Goal: Task Accomplishment & Management: Complete application form

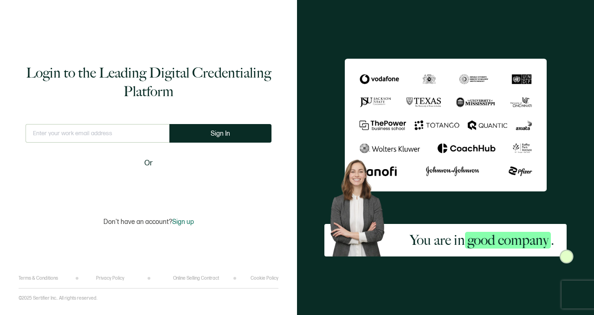
click at [114, 136] on input "text" at bounding box center [98, 133] width 144 height 19
type input "[PERSON_NAME][EMAIL_ADDRESS][DOMAIN_NAME]"
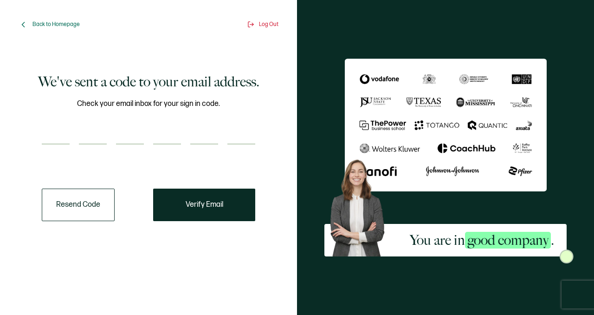
click at [57, 128] on input "number" at bounding box center [56, 135] width 28 height 19
paste input "1"
type input "1"
type input "2"
type input "1"
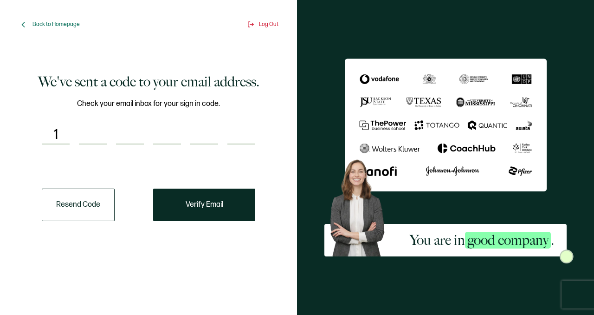
type input "3"
type input "8"
type input "7"
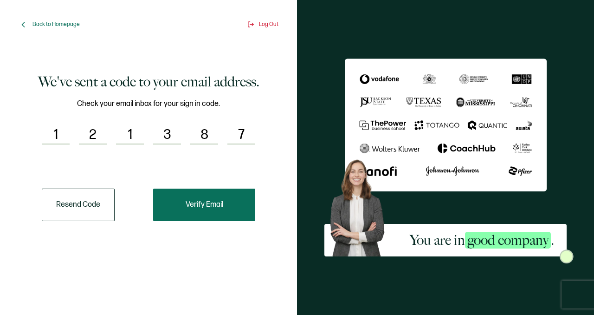
click at [226, 206] on button "Verify Email" at bounding box center [204, 204] width 102 height 32
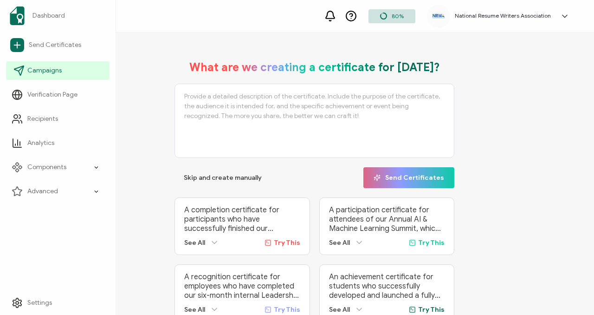
click at [53, 78] on link "Campaigns" at bounding box center [57, 70] width 103 height 19
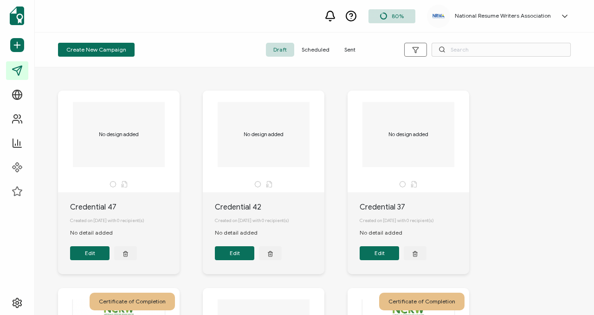
click at [329, 42] on div "Create New Campaign Draft Scheduled Sent" at bounding box center [314, 49] width 559 height 35
click at [341, 55] on span "Sent" at bounding box center [350, 50] width 26 height 14
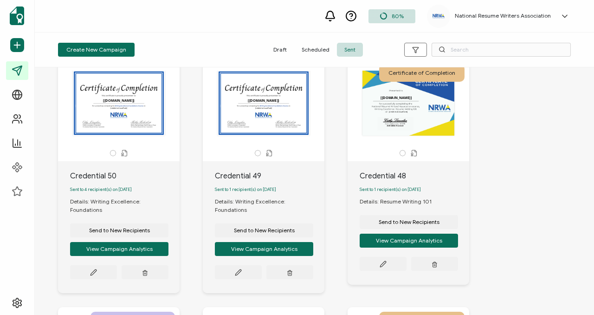
scroll to position [37, 0]
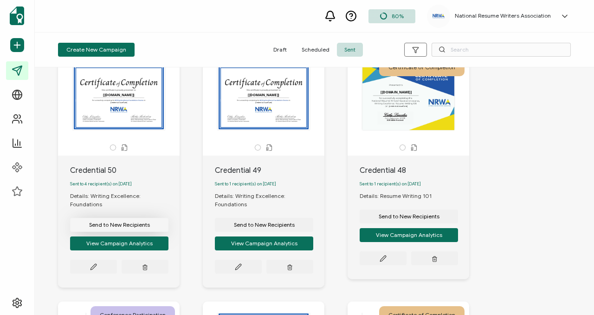
click at [149, 218] on button "Send to New Recipients" at bounding box center [119, 225] width 98 height 14
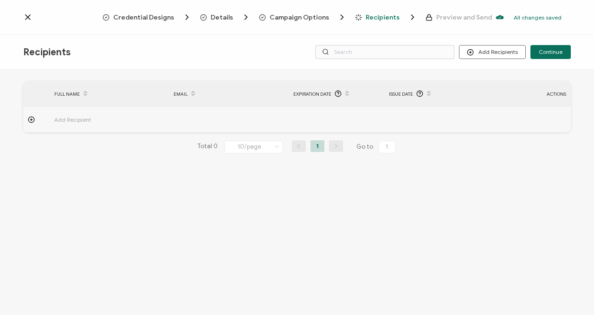
click at [97, 121] on span "Add Recipient" at bounding box center [98, 119] width 88 height 11
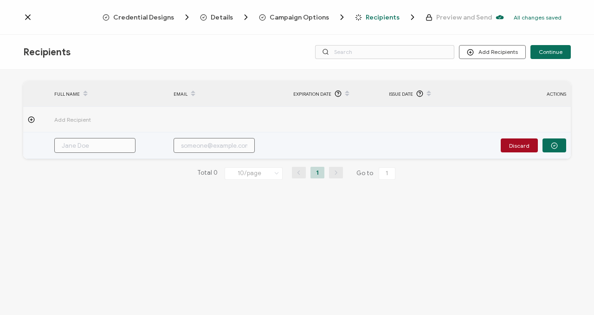
click at [78, 147] on input "text" at bounding box center [94, 145] width 81 height 15
type input "C"
type input "Co"
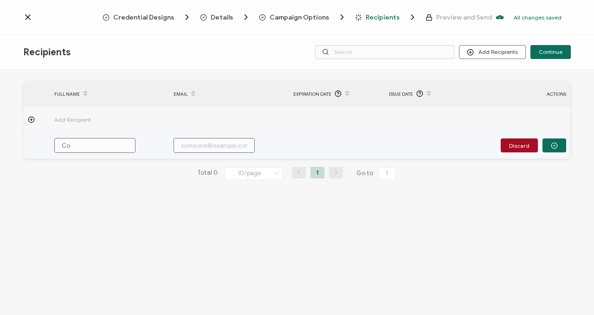
type input "Cou"
type input "Cour"
type input "Court"
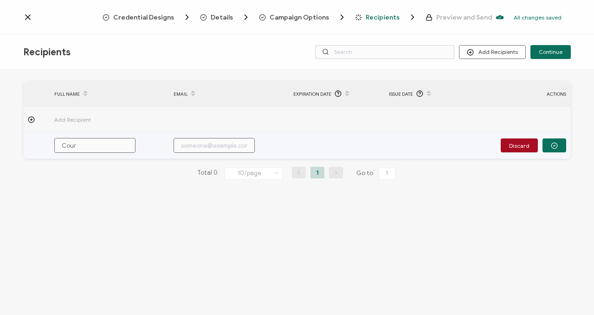
type input "Court"
type input "Courtn"
type input "Courtne"
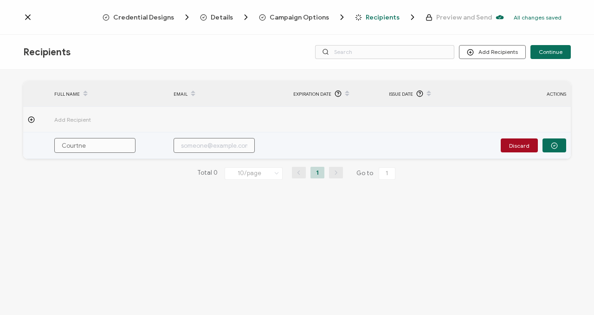
type input "[PERSON_NAME]"
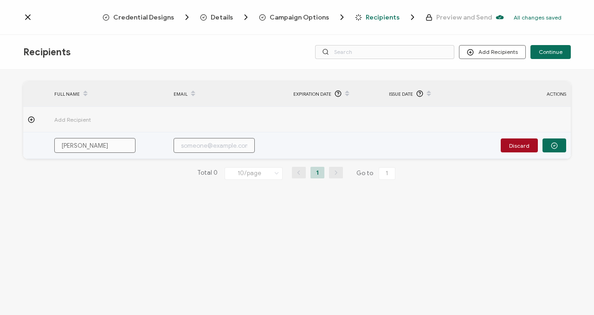
type input "[PERSON_NAME]"
type input "[PERSON_NAME] AS"
type input "[PERSON_NAME]"
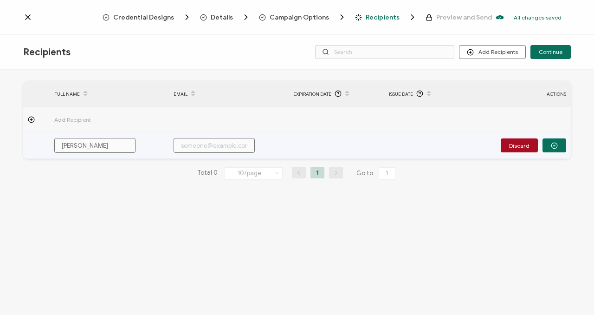
type input "[PERSON_NAME]"
type input "[PERSON_NAME] AS"
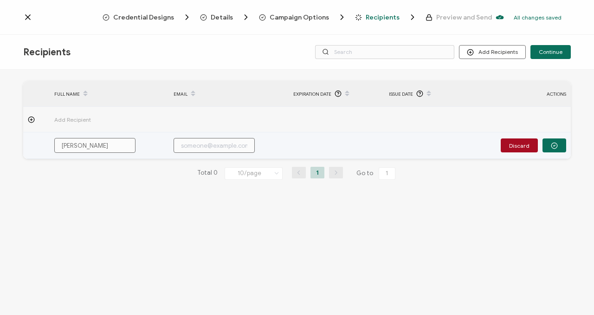
type input "[PERSON_NAME] AS"
type input "[PERSON_NAME]"
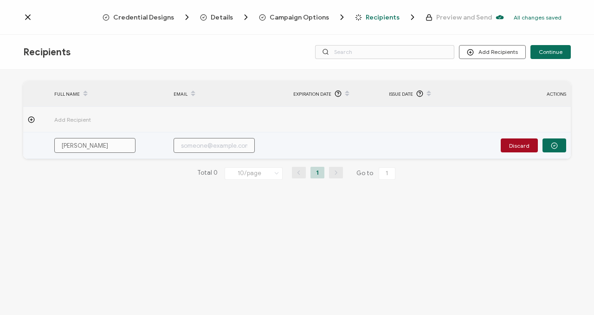
type input "[PERSON_NAME]"
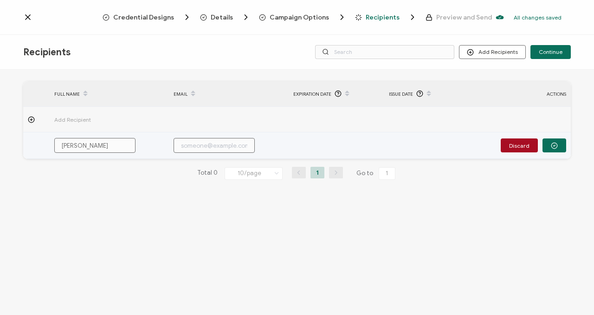
type input "[PERSON_NAME]"
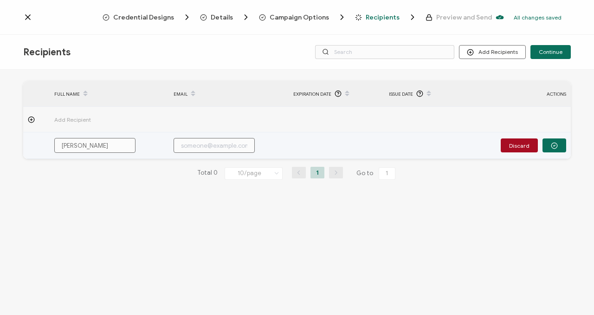
type input "[PERSON_NAME]"
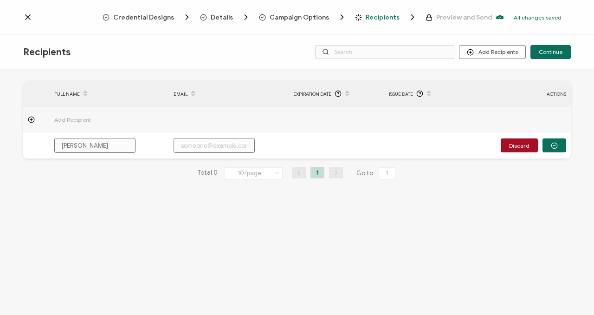
type input "[PERSON_NAME]"
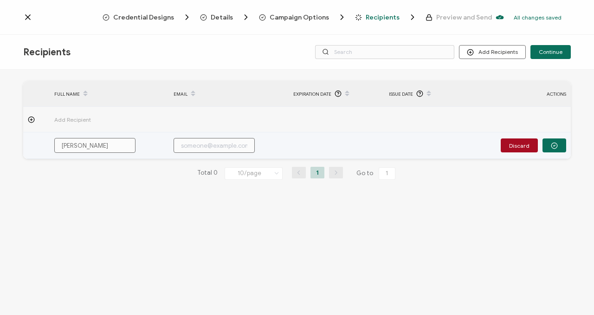
click at [195, 150] on input "text" at bounding box center [214, 145] width 81 height 15
paste input "[EMAIL_ADDRESS][DOMAIN_NAME]"
type input "[EMAIL_ADDRESS][DOMAIN_NAME]"
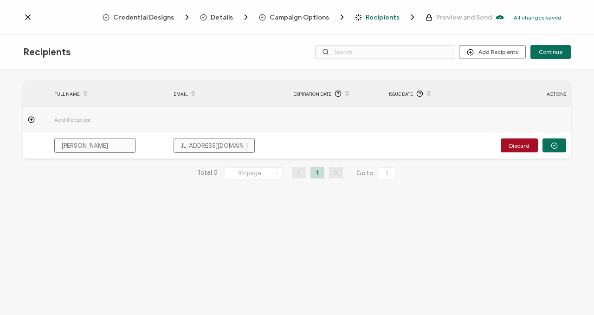
type input "[EMAIL_ADDRESS][DOMAIN_NAME]"
click at [153, 207] on div "FULL NAME EMAIL Expiration Date Issue Date ACTIONS Add Recipient [PERSON_NAME] …" at bounding box center [297, 193] width 594 height 247
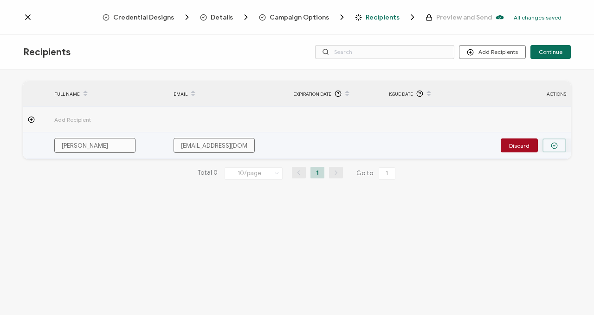
click at [549, 141] on button "button" at bounding box center [555, 145] width 24 height 14
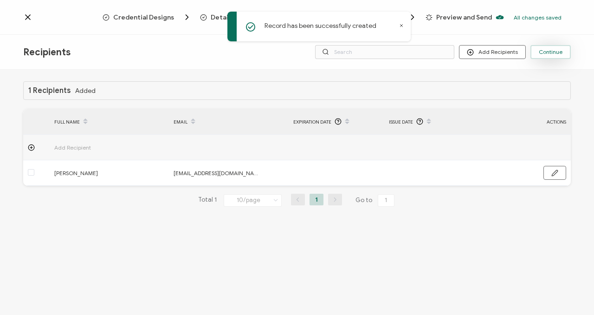
click at [542, 54] on span "Continue" at bounding box center [551, 52] width 24 height 6
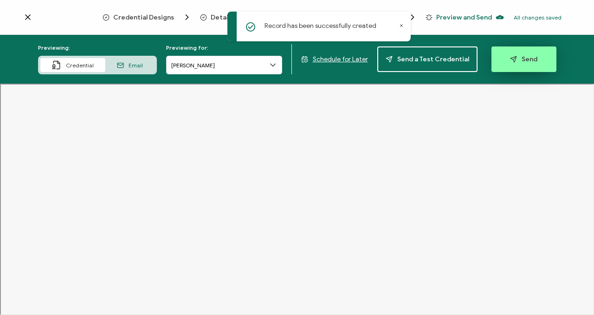
click at [509, 68] on button "Send" at bounding box center [523, 59] width 65 height 26
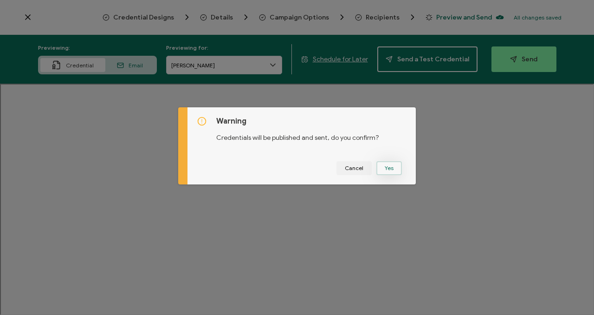
click at [376, 166] on button "Yes" at bounding box center [389, 168] width 26 height 14
